Goal: Task Accomplishment & Management: Use online tool/utility

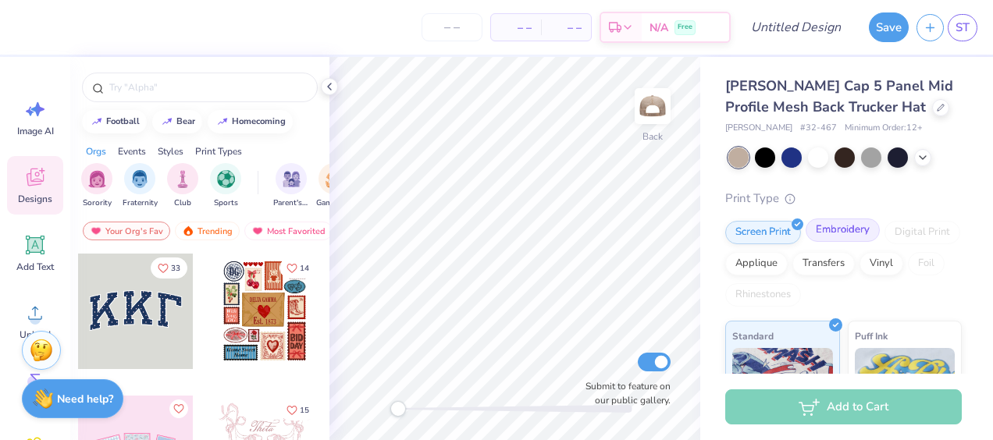
click at [846, 222] on div "Embroidery" at bounding box center [843, 230] width 74 height 23
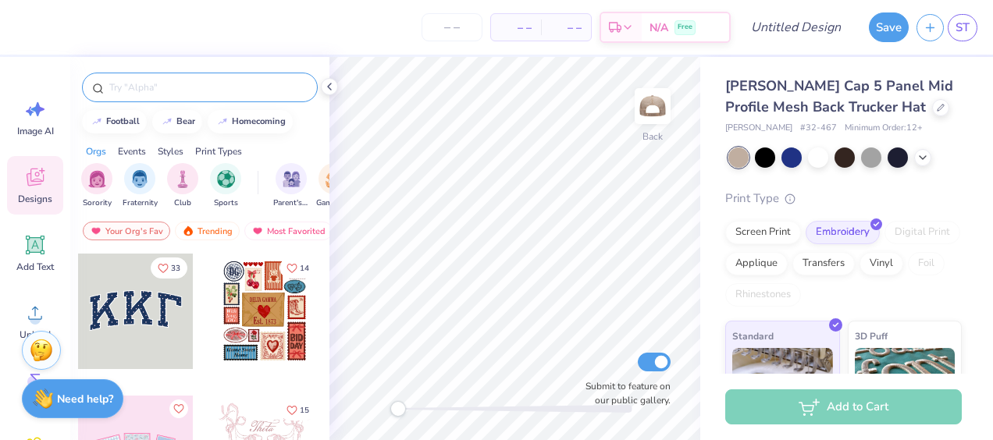
click at [184, 89] on input "text" at bounding box center [208, 88] width 200 height 16
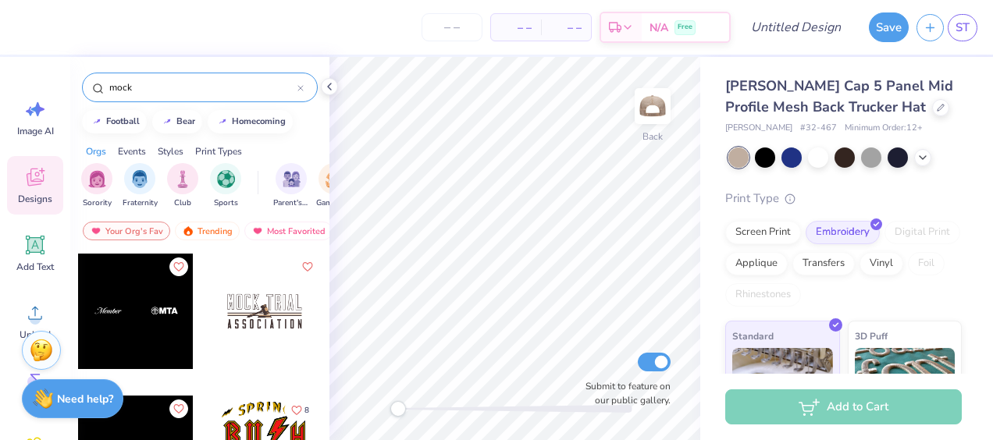
type input "mock"
click at [242, 337] on div at bounding box center [265, 312] width 116 height 116
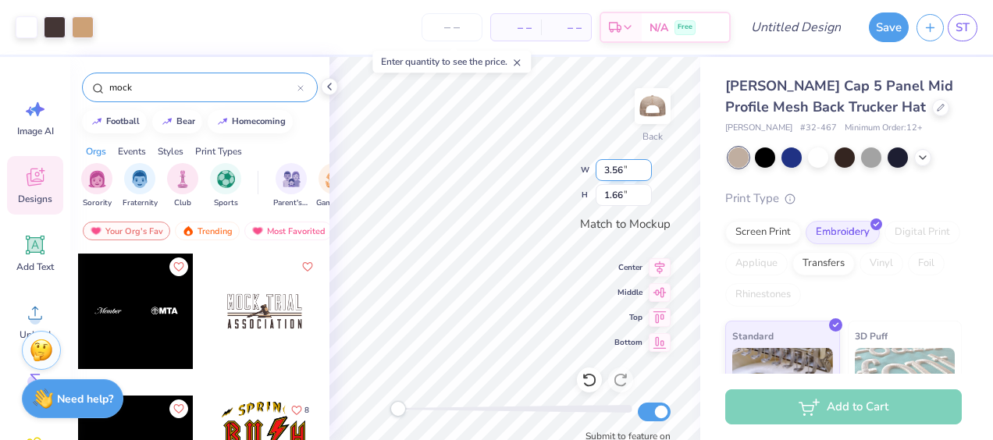
type input "3.56"
type input "1.66"
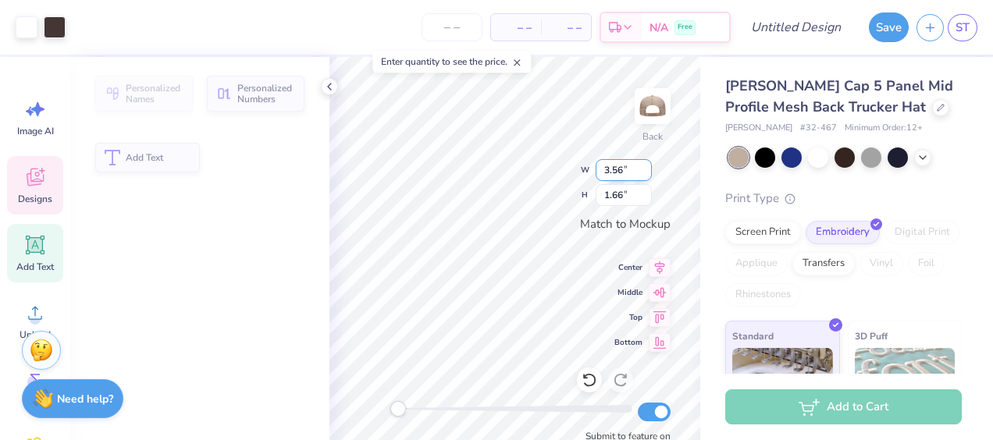
type input "2.05"
type input "1.02"
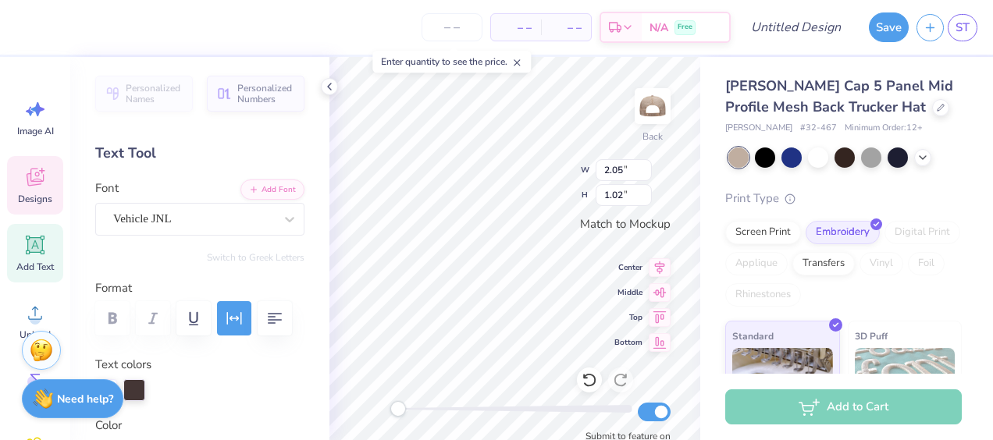
click at [159, 131] on div "Personalized Names Personalized Numbers Text Tool Add Font Font Vehicle JNL Swi…" at bounding box center [199, 248] width 259 height 383
click at [217, 207] on div "Vehicle JNL" at bounding box center [194, 219] width 164 height 24
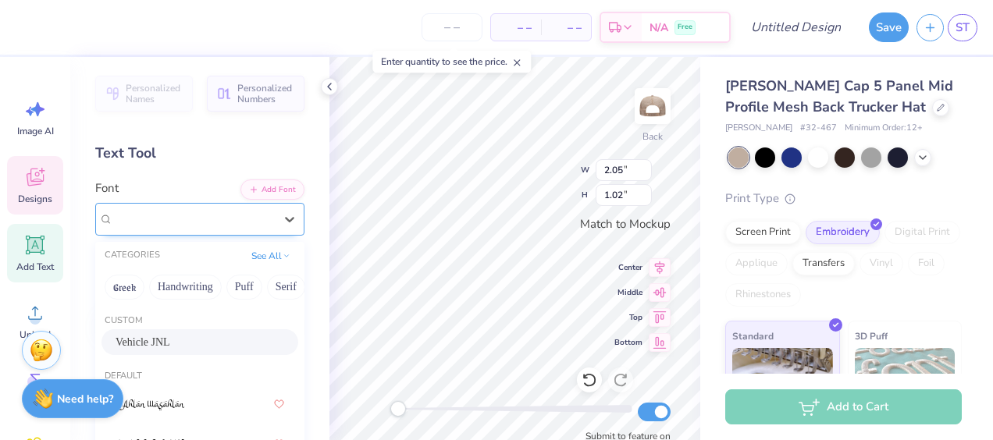
click at [217, 207] on div "Vehicle JNL" at bounding box center [194, 219] width 164 height 24
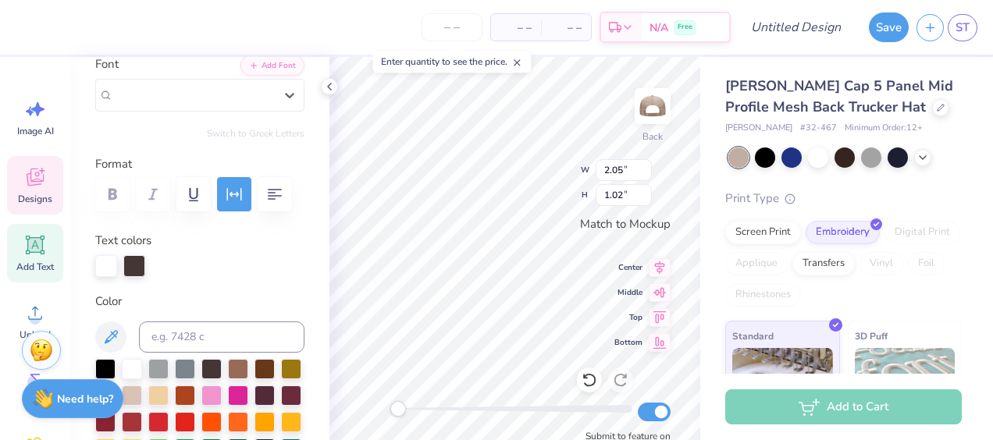
scroll to position [123, 0]
click at [125, 265] on div at bounding box center [134, 266] width 22 height 22
click at [112, 265] on div at bounding box center [106, 266] width 22 height 22
type textarea "M"
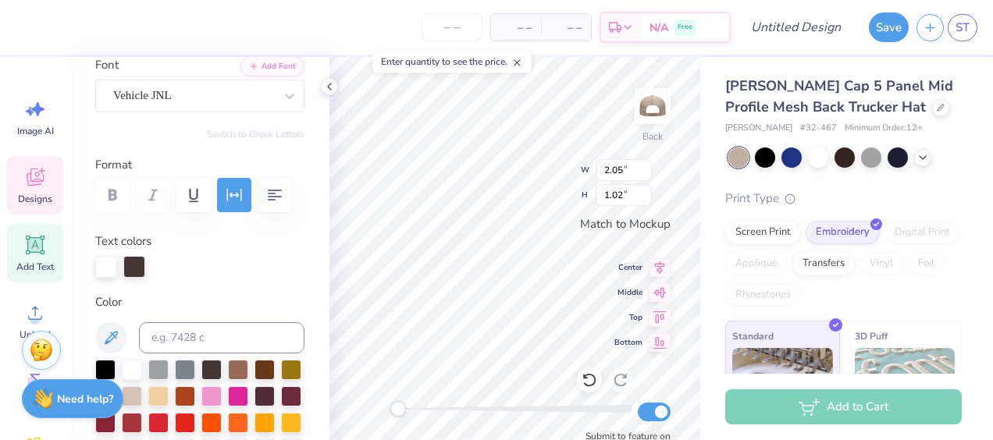
scroll to position [12, 2]
type textarea "AGR"
type input "2.28"
type textarea "AGRicultral"
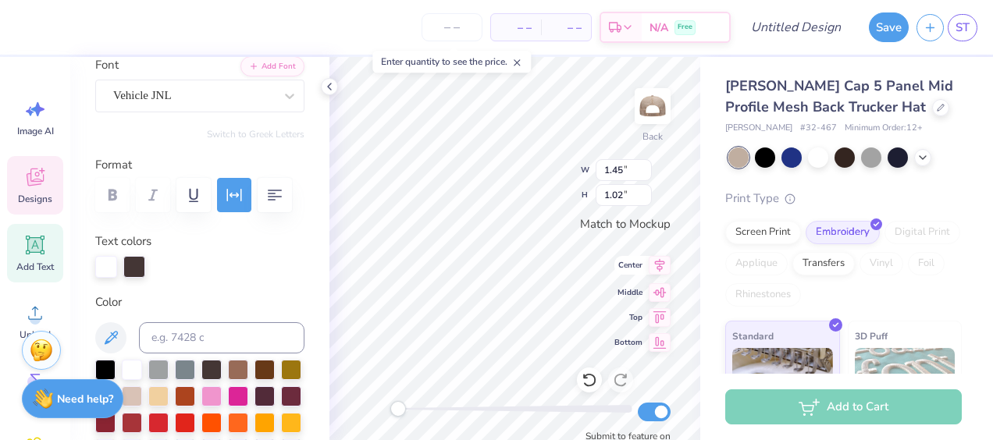
click at [657, 269] on icon at bounding box center [660, 265] width 22 height 19
click at [520, 169] on div "Back W 4.81 4.81 " H 0.05 0.05 " Match to [GEOGRAPHIC_DATA] Middle Top Bottom S…" at bounding box center [514, 248] width 371 height 383
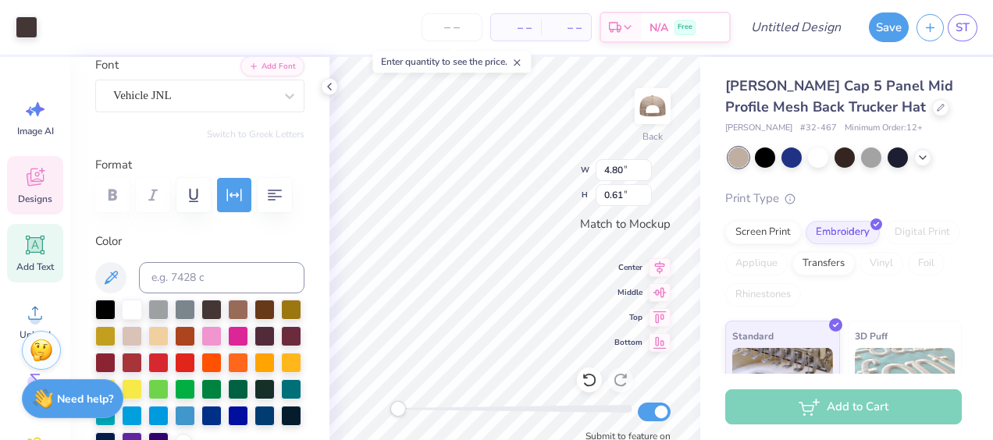
type input "4.80"
type input "0.61"
click at [615, 261] on span "Center" at bounding box center [628, 265] width 28 height 12
click at [616, 264] on span "Center" at bounding box center [628, 265] width 28 height 12
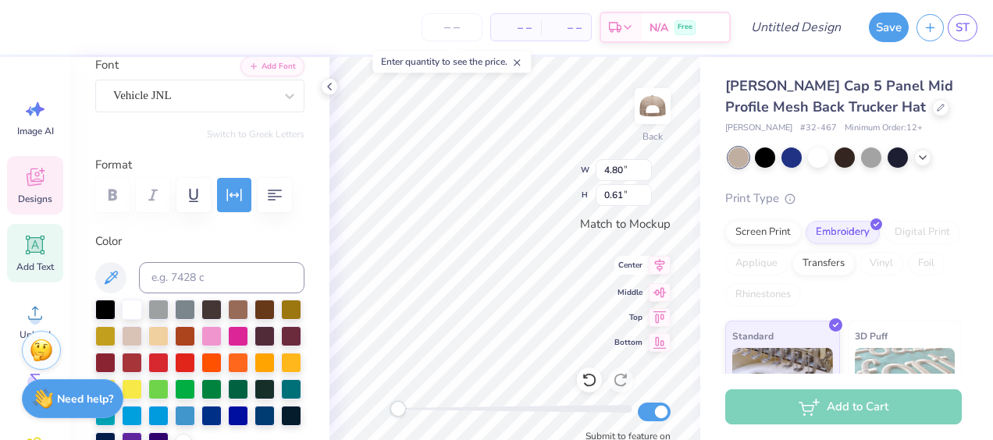
scroll to position [13, 5]
type input "4.96"
type input "0.94"
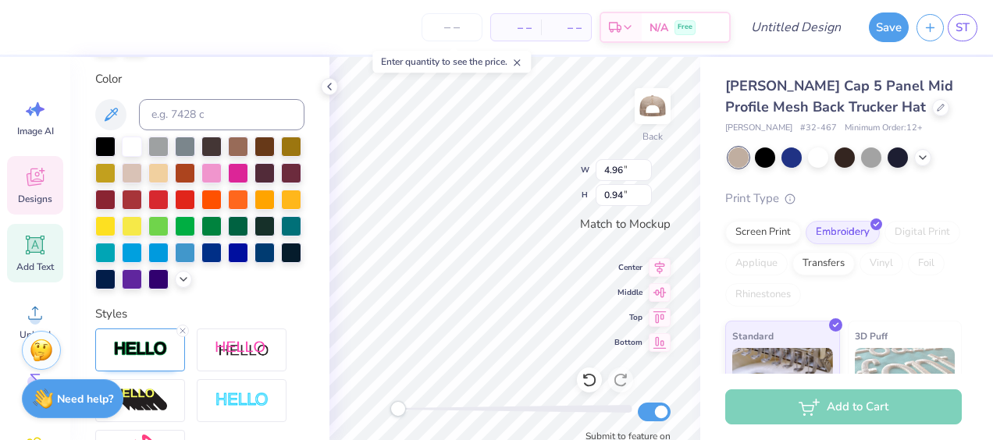
scroll to position [345, 0]
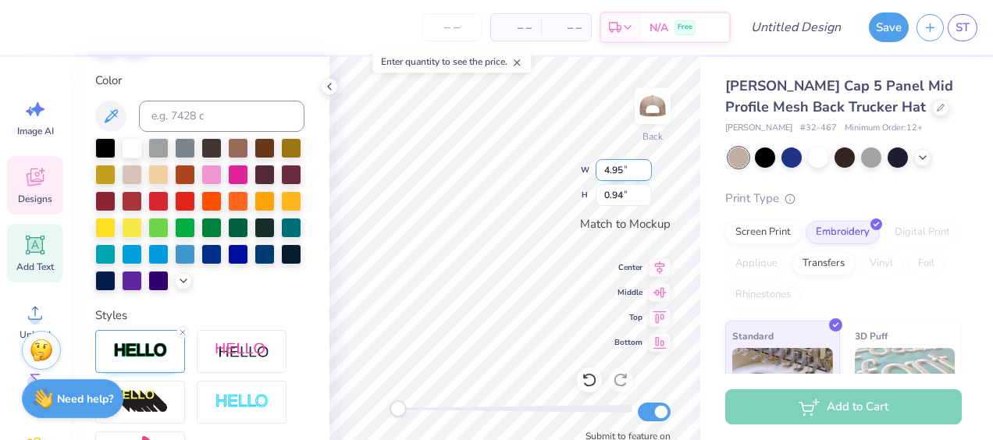
click at [646, 172] on input "4.95" at bounding box center [624, 170] width 56 height 22
click at [646, 172] on input "4.94" at bounding box center [624, 170] width 56 height 22
click at [646, 172] on input "4.93" at bounding box center [624, 170] width 56 height 22
click at [646, 172] on input "4.92" at bounding box center [624, 170] width 56 height 22
click at [646, 172] on input "4.91" at bounding box center [624, 170] width 56 height 22
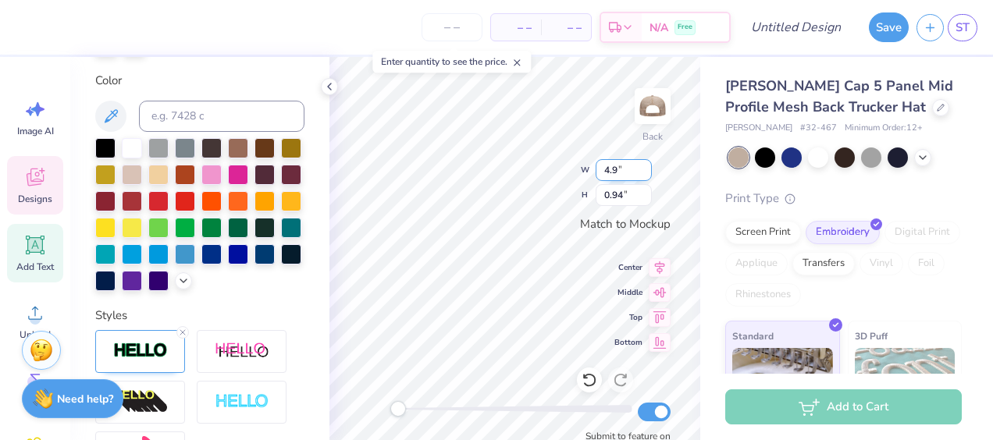
click at [646, 172] on input "4.9" at bounding box center [624, 170] width 56 height 22
click at [646, 163] on input "4.91" at bounding box center [624, 170] width 56 height 22
click at [646, 163] on input "4.92" at bounding box center [624, 170] width 56 height 22
click at [646, 163] on input "4.93" at bounding box center [624, 170] width 56 height 22
click at [646, 163] on input "4.94" at bounding box center [624, 170] width 56 height 22
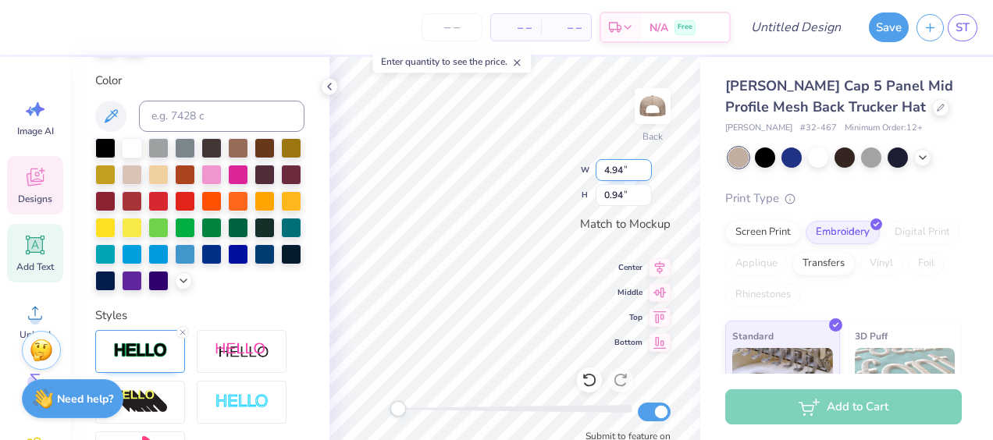
scroll to position [12, 3]
type input "4.81"
type input "0.05"
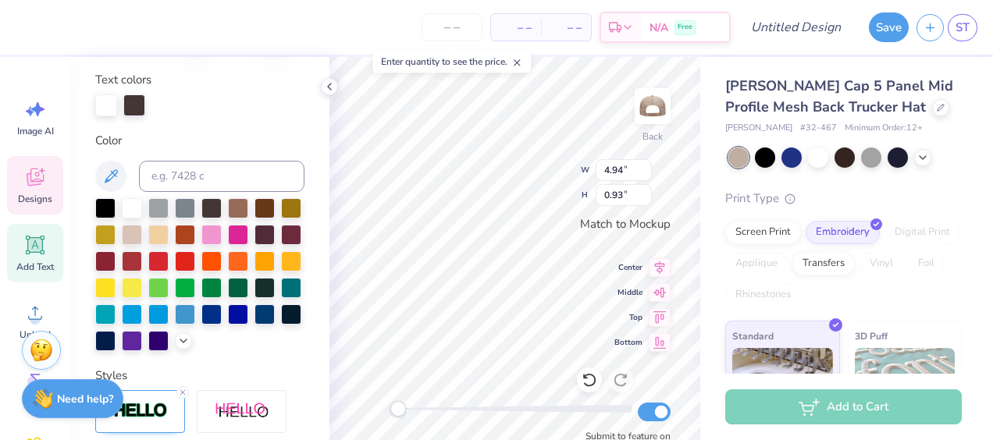
type input "4.94"
type input "0.93"
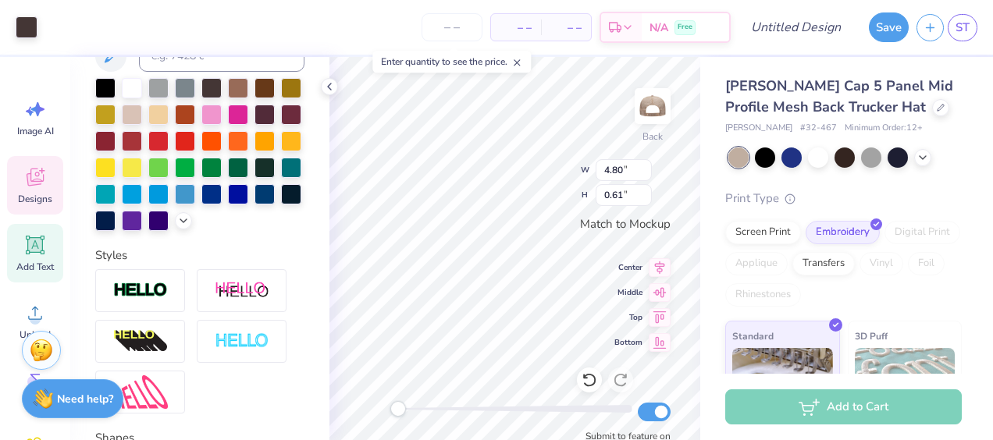
scroll to position [285, 0]
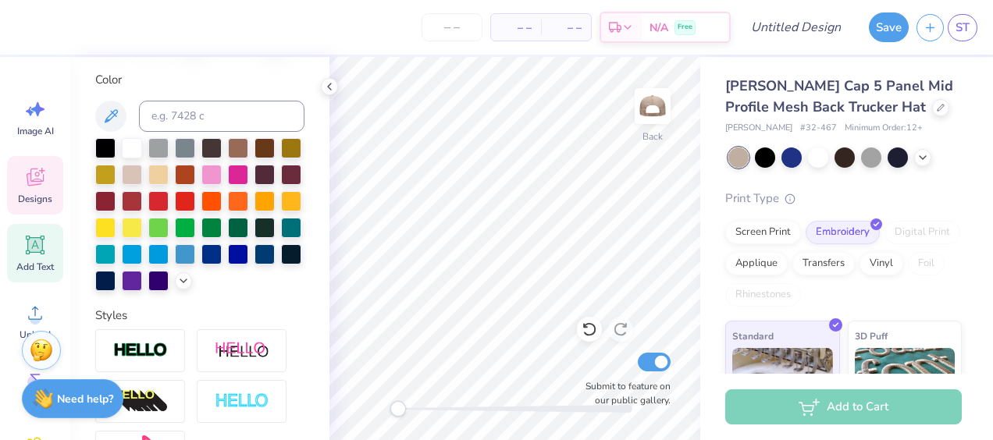
click at [23, 183] on icon at bounding box center [34, 177] width 23 height 23
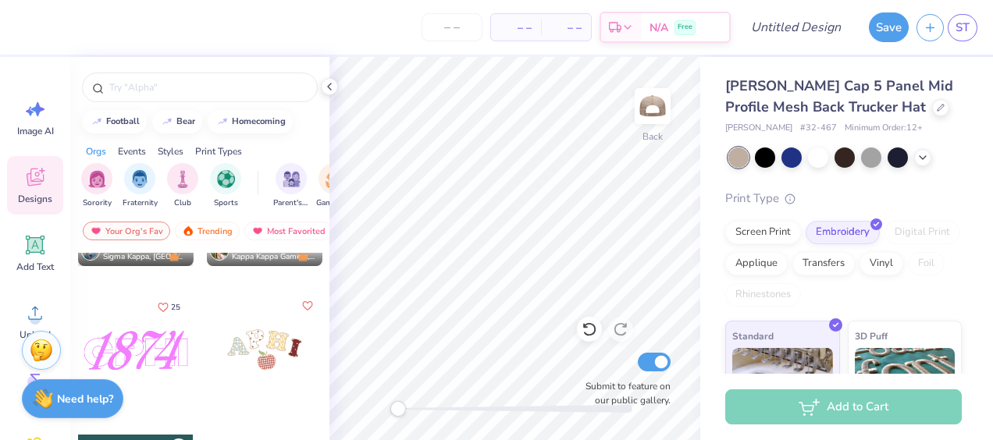
scroll to position [4386, 0]
